Goal: Task Accomplishment & Management: Manage account settings

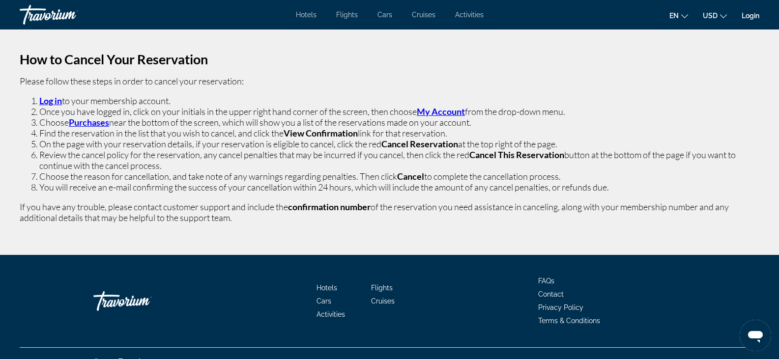
drag, startPoint x: 22, startPoint y: 80, endPoint x: 573, endPoint y: 141, distance: 554.5
click at [573, 141] on p "How to Cancel Your Reservation Please follow these steps in order to cancel you…" at bounding box center [389, 138] width 739 height 169
copy p "Please follow these steps in order to cancel your reservation: Log in to your m…"
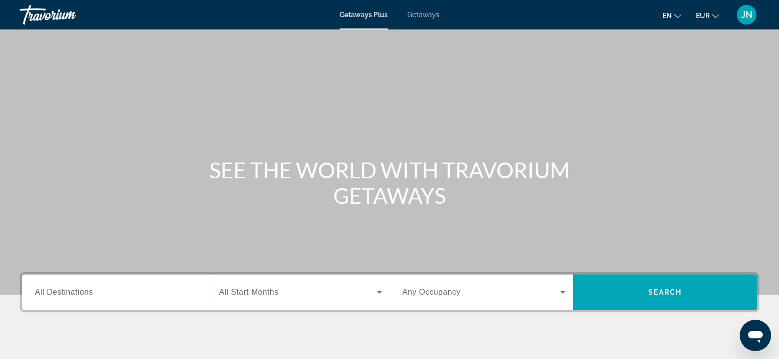
click at [747, 15] on span "JN" at bounding box center [746, 15] width 11 height 10
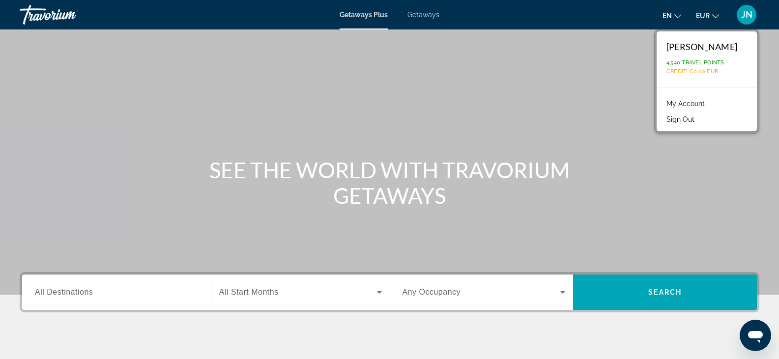
click at [707, 104] on link "My Account" at bounding box center [685, 103] width 48 height 13
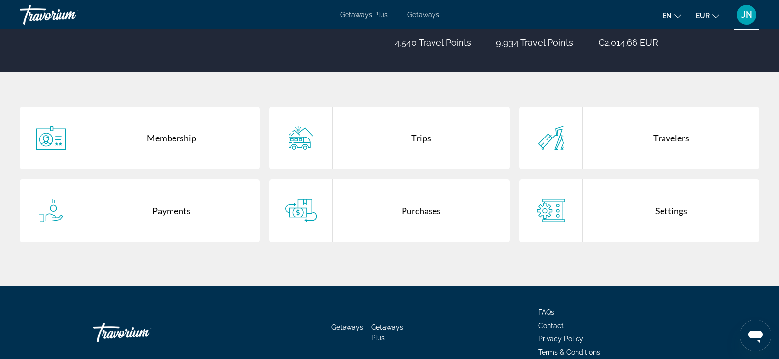
scroll to position [147, 0]
click at [434, 215] on div "Purchases" at bounding box center [421, 210] width 176 height 63
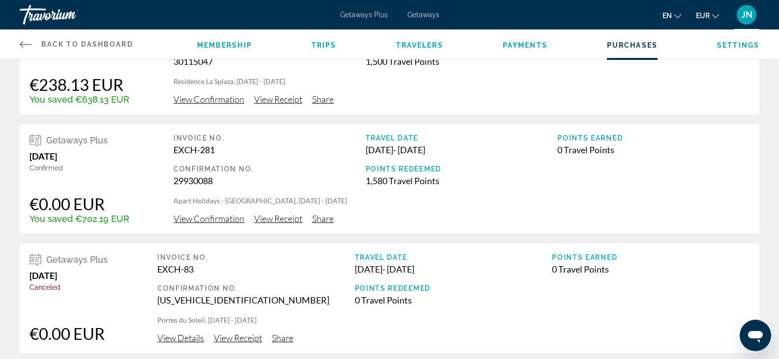
scroll to position [49, 0]
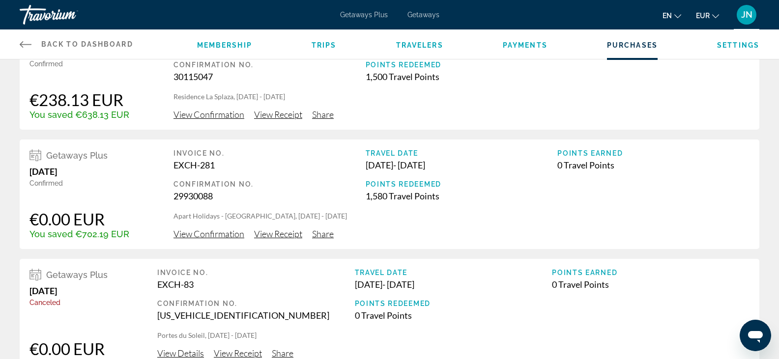
click at [223, 234] on span "View Confirmation" at bounding box center [208, 233] width 71 height 11
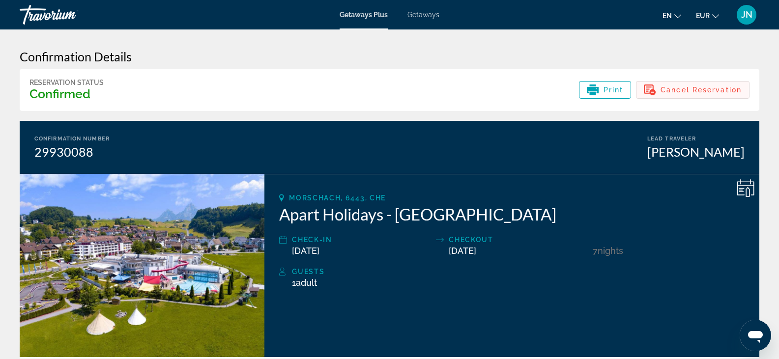
click at [713, 89] on span "Cancel Reservation" at bounding box center [700, 90] width 81 height 8
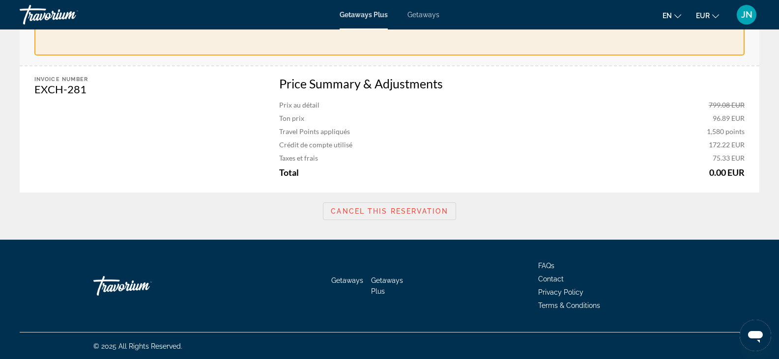
scroll to position [364, 0]
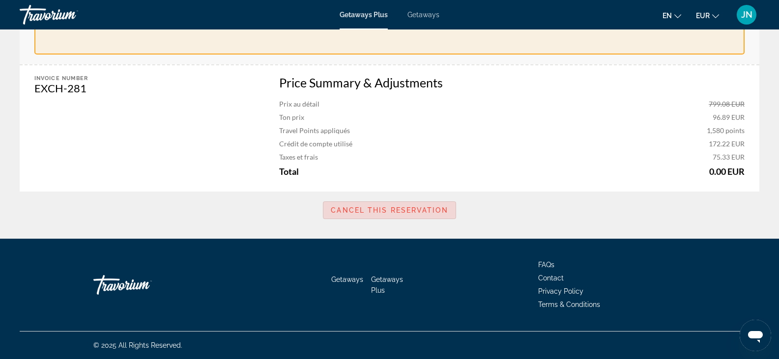
click at [425, 206] on span "Cancel this reservation" at bounding box center [389, 210] width 117 height 8
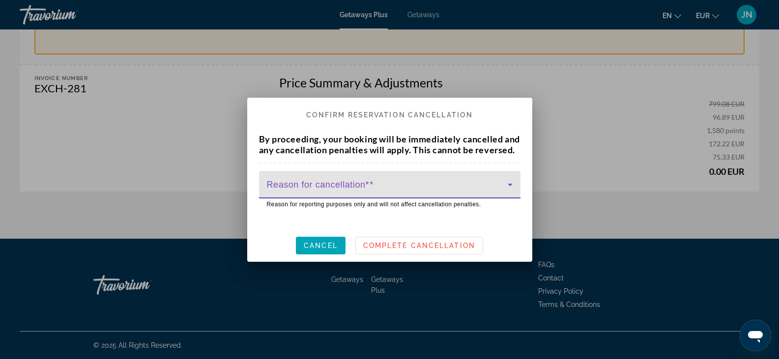
click at [508, 186] on icon at bounding box center [509, 185] width 5 height 2
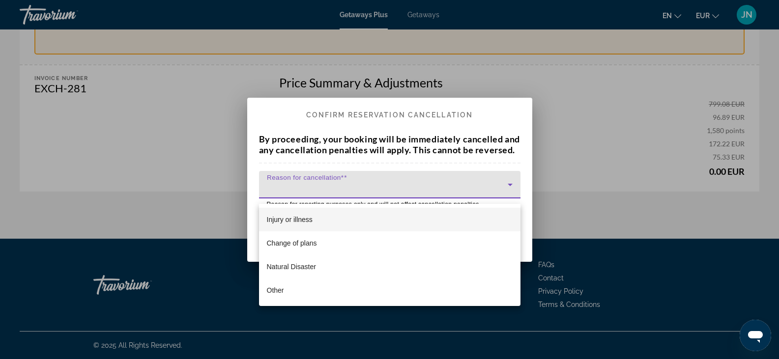
click at [304, 217] on span "Injury or illness" at bounding box center [290, 220] width 46 height 12
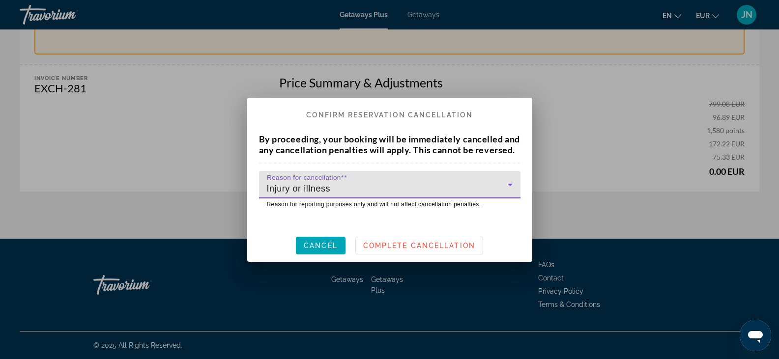
click at [185, 215] on div at bounding box center [389, 179] width 779 height 359
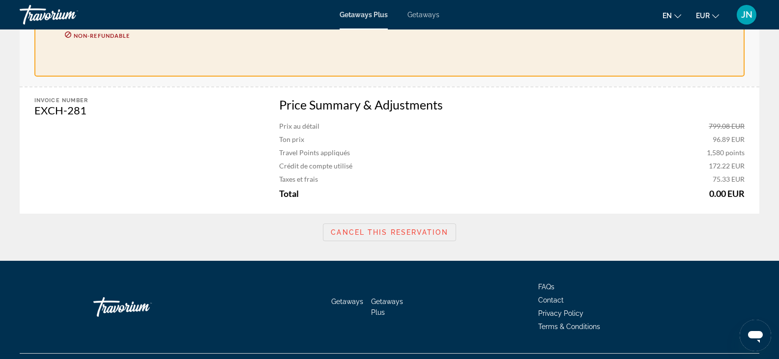
scroll to position [364, 0]
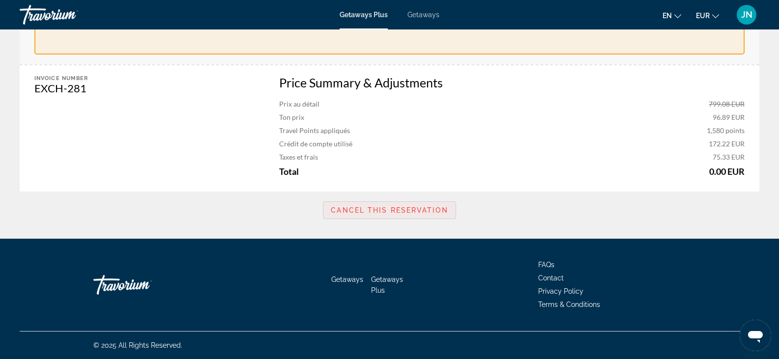
click at [388, 208] on span "Cancel this reservation" at bounding box center [389, 210] width 117 height 8
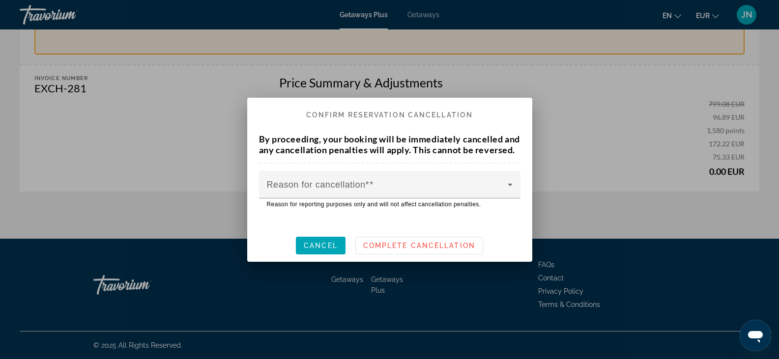
scroll to position [0, 0]
click at [333, 187] on mat-label "Reason for cancellation*" at bounding box center [318, 184] width 103 height 10
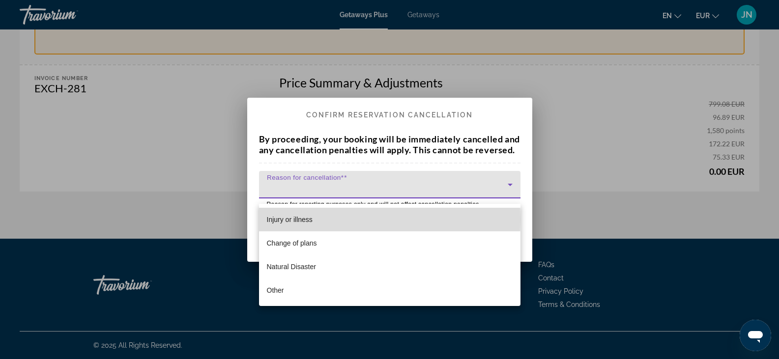
click at [303, 220] on span "Injury or illness" at bounding box center [290, 220] width 46 height 12
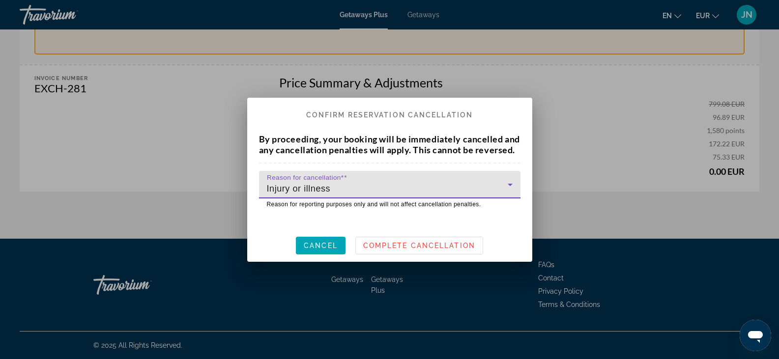
click at [326, 194] on span "Injury or illness" at bounding box center [299, 189] width 64 height 10
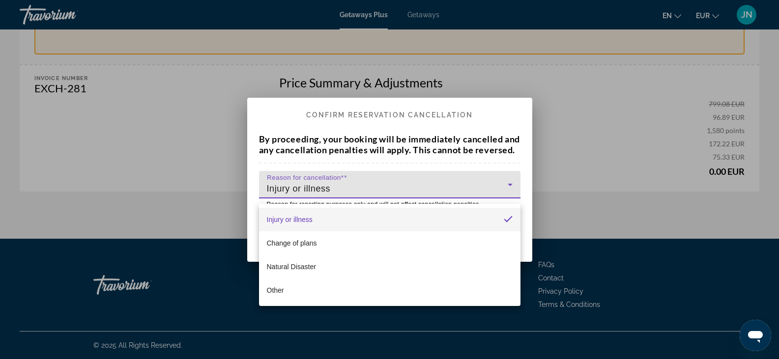
click at [330, 194] on div at bounding box center [389, 179] width 779 height 359
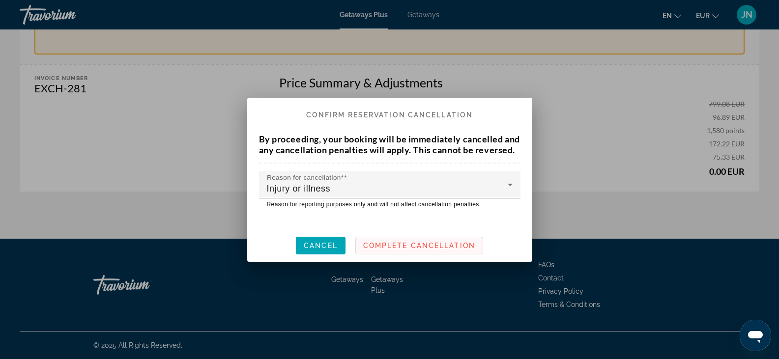
click at [449, 250] on span "Complete Cancellation" at bounding box center [419, 246] width 112 height 8
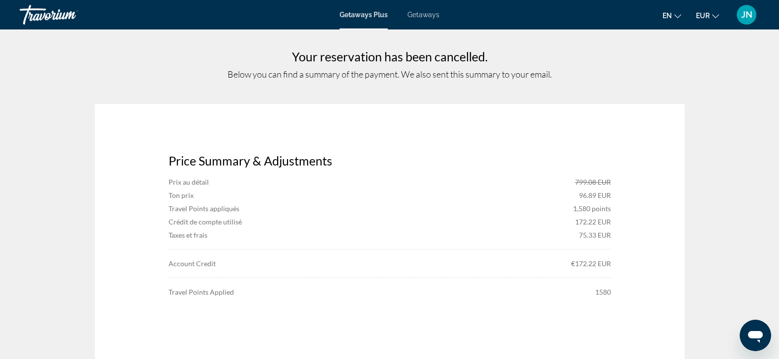
click at [753, 15] on div "JN" at bounding box center [746, 15] width 20 height 20
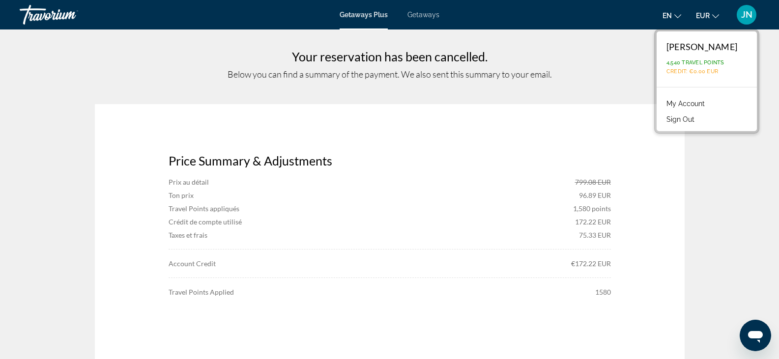
click at [704, 99] on link "My Account" at bounding box center [685, 103] width 48 height 13
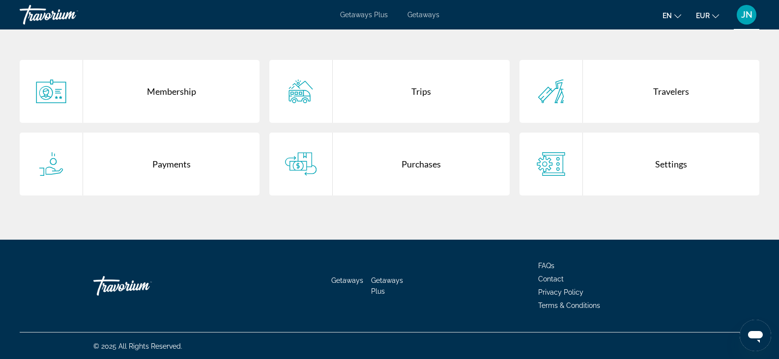
scroll to position [195, 0]
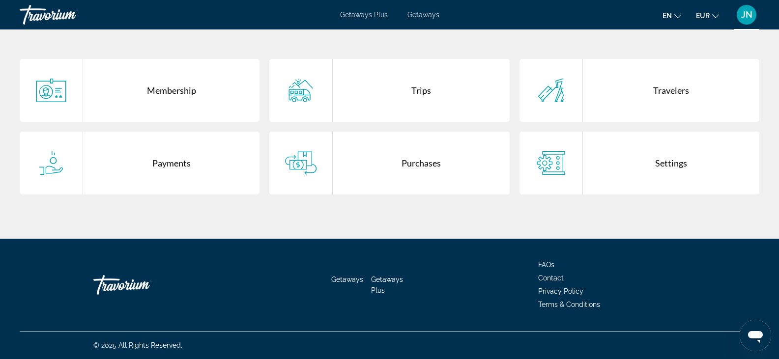
click at [408, 159] on div "Purchases" at bounding box center [421, 163] width 176 height 63
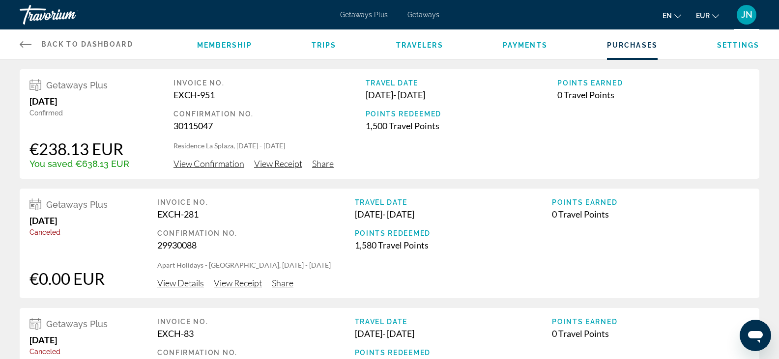
click at [520, 44] on span "Payments" at bounding box center [524, 45] width 45 height 8
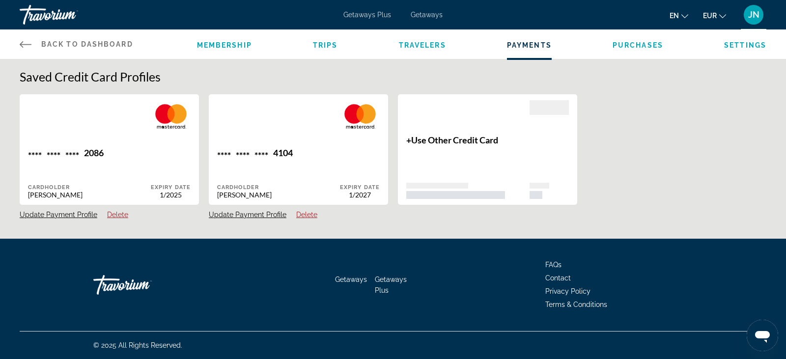
click at [415, 44] on span "Travelers" at bounding box center [422, 45] width 47 height 8
